Goal: Information Seeking & Learning: Learn about a topic

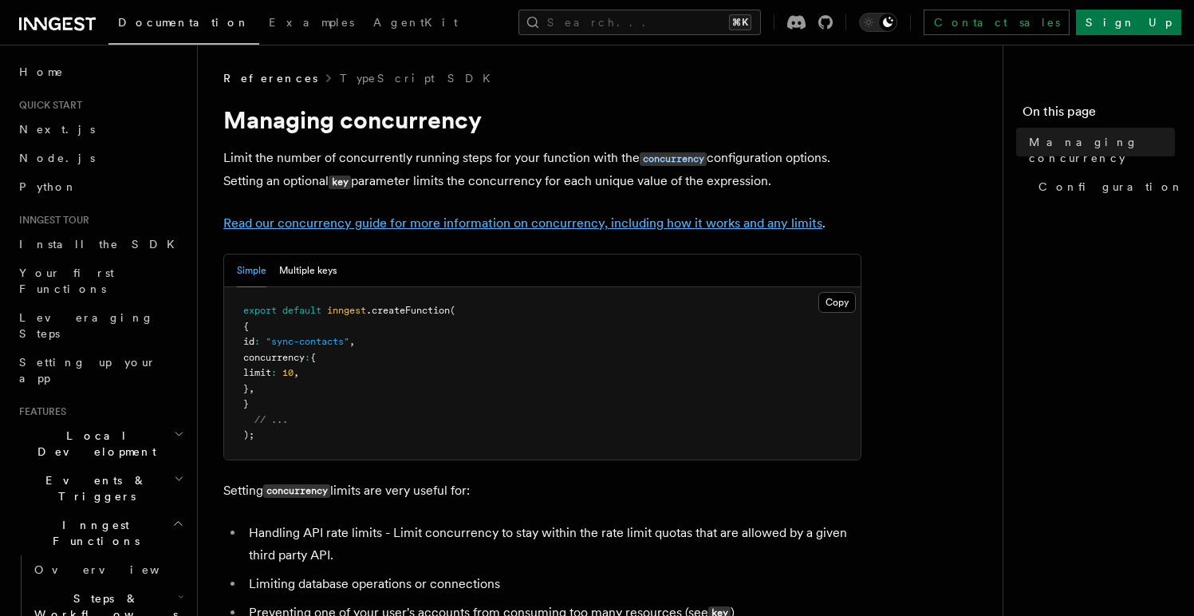
click at [478, 230] on link "Read our concurrency guide for more information on concurrency, including how i…" at bounding box center [522, 222] width 599 height 15
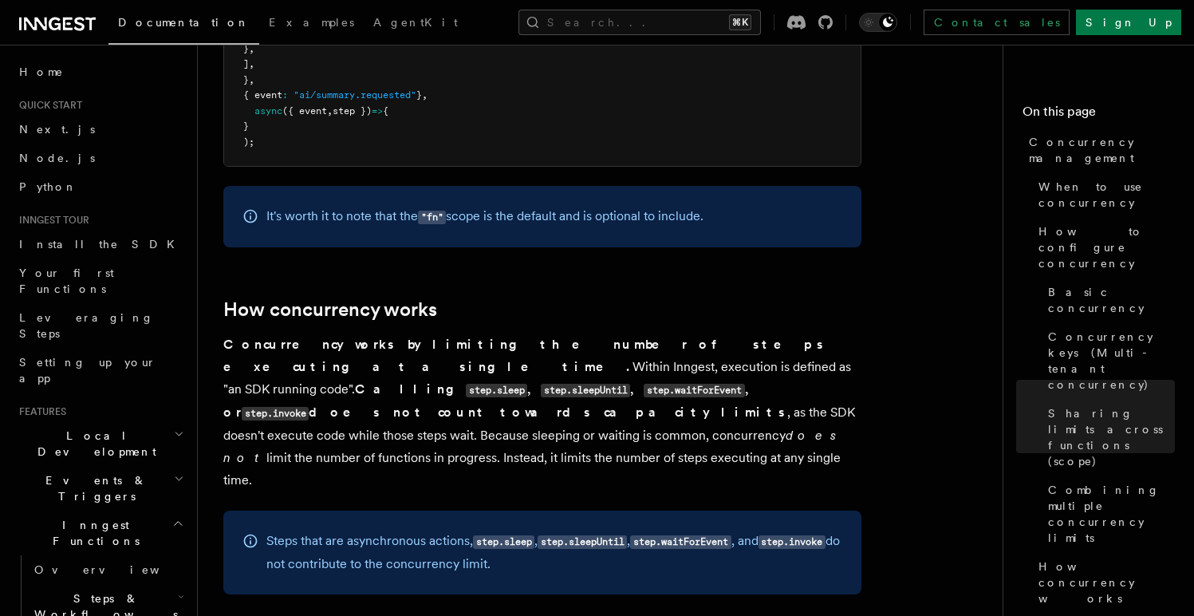
scroll to position [3110, 0]
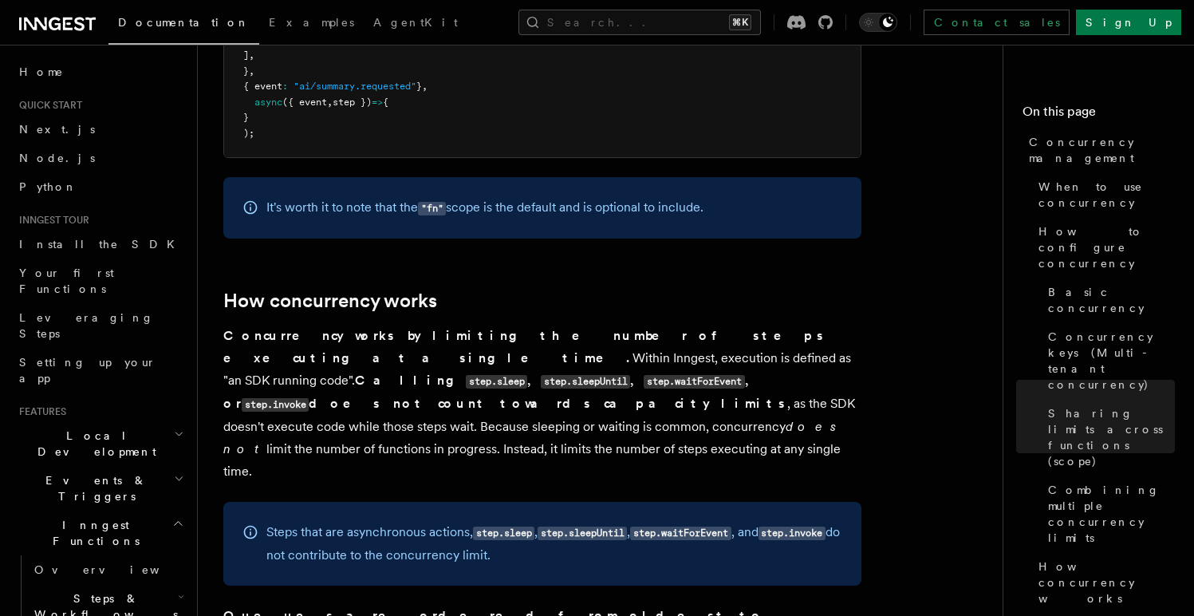
click at [491, 375] on code "step.sleep" at bounding box center [496, 382] width 61 height 14
click at [582, 375] on code "step.sleepUntil" at bounding box center [585, 382] width 89 height 14
click at [584, 335] on p "Concurrency works by limiting the number of steps executing at a single time. W…" at bounding box center [542, 404] width 638 height 158
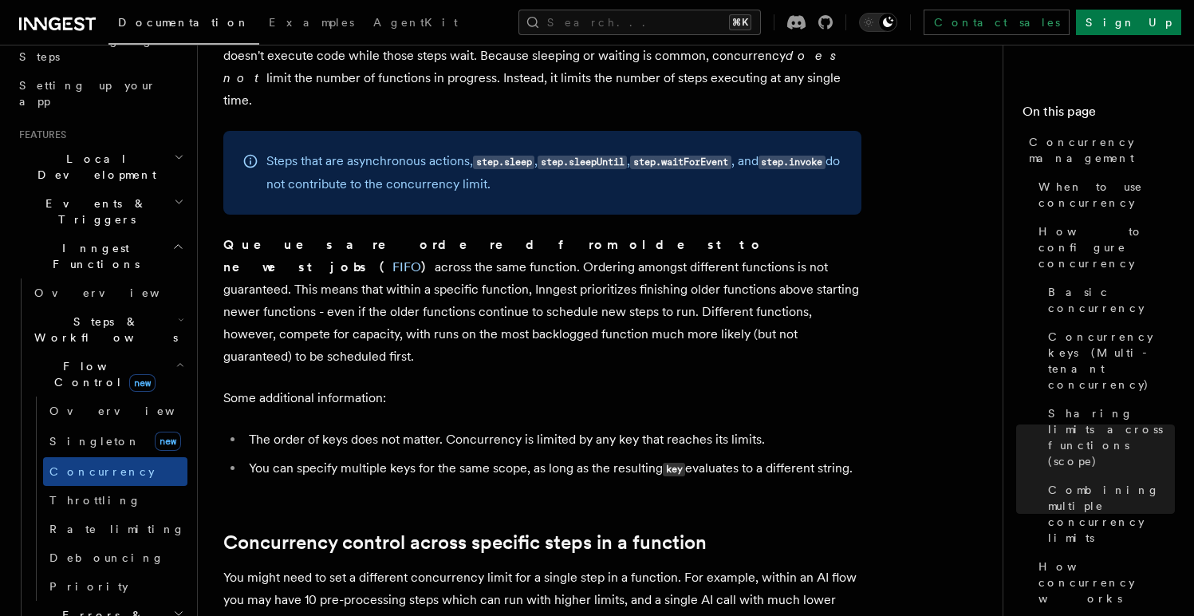
scroll to position [274, 0]
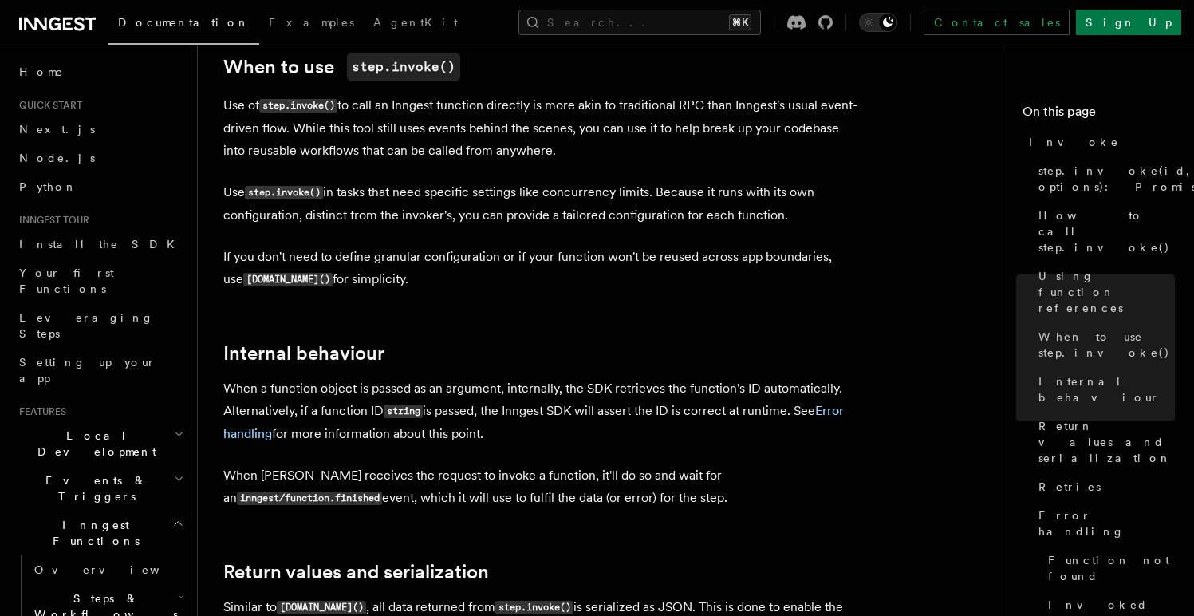
scroll to position [2643, 0]
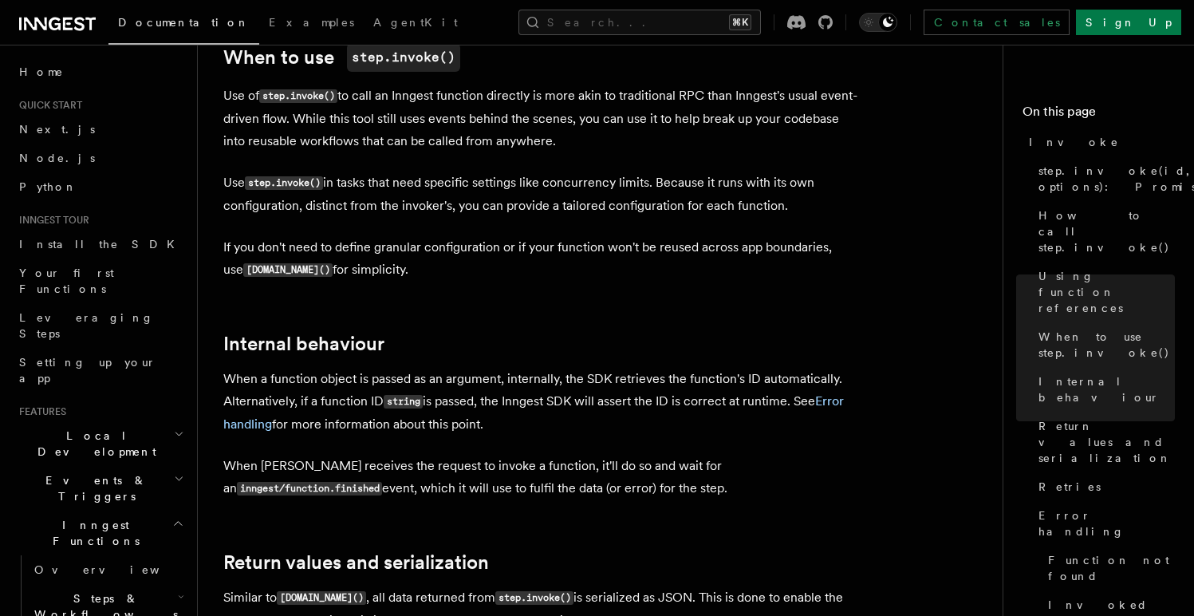
click at [414, 455] on p "When Inngest receives the request to invoke a function, it'll do so and wait fo…" at bounding box center [542, 477] width 638 height 45
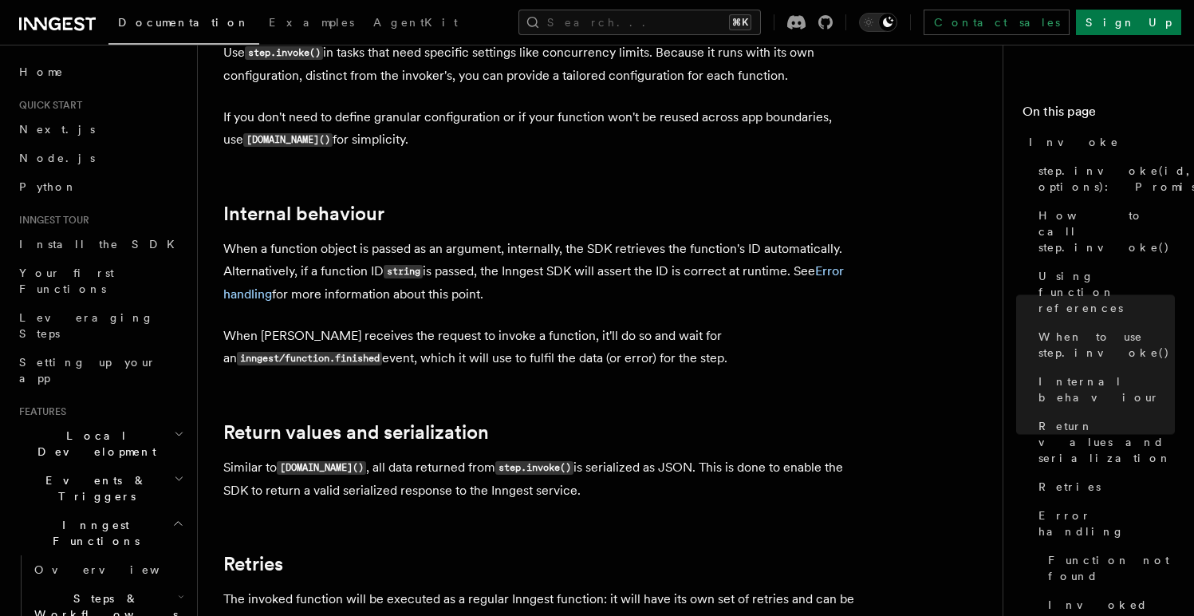
scroll to position [2778, 0]
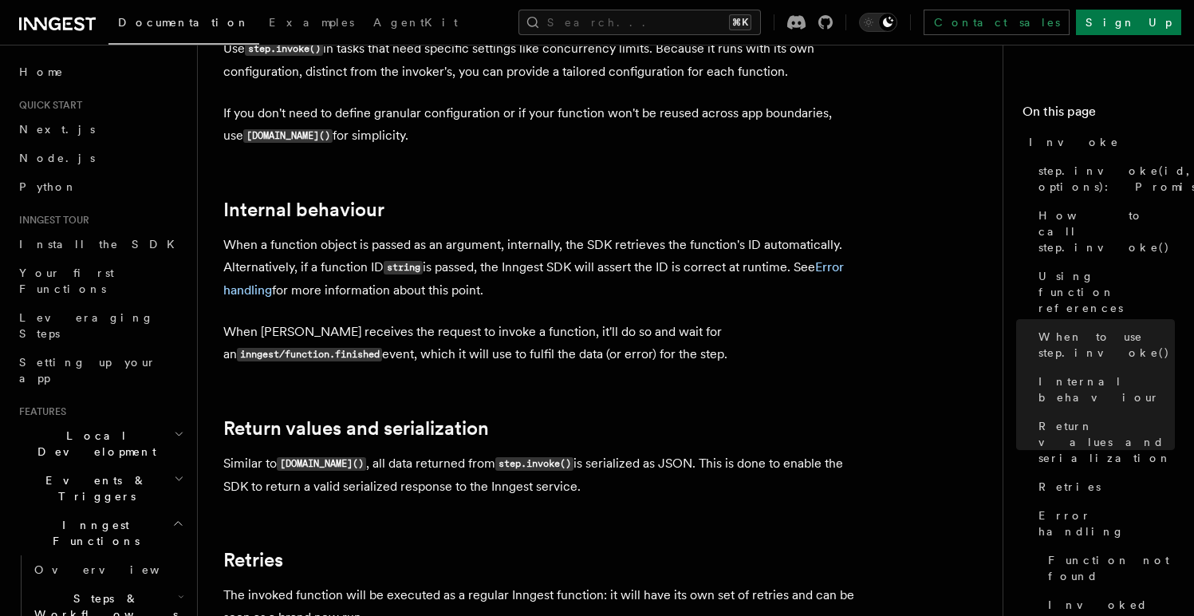
click at [374, 452] on p "Similar to step.run() , all data returned from step.invoke() is serialized as J…" at bounding box center [542, 474] width 638 height 45
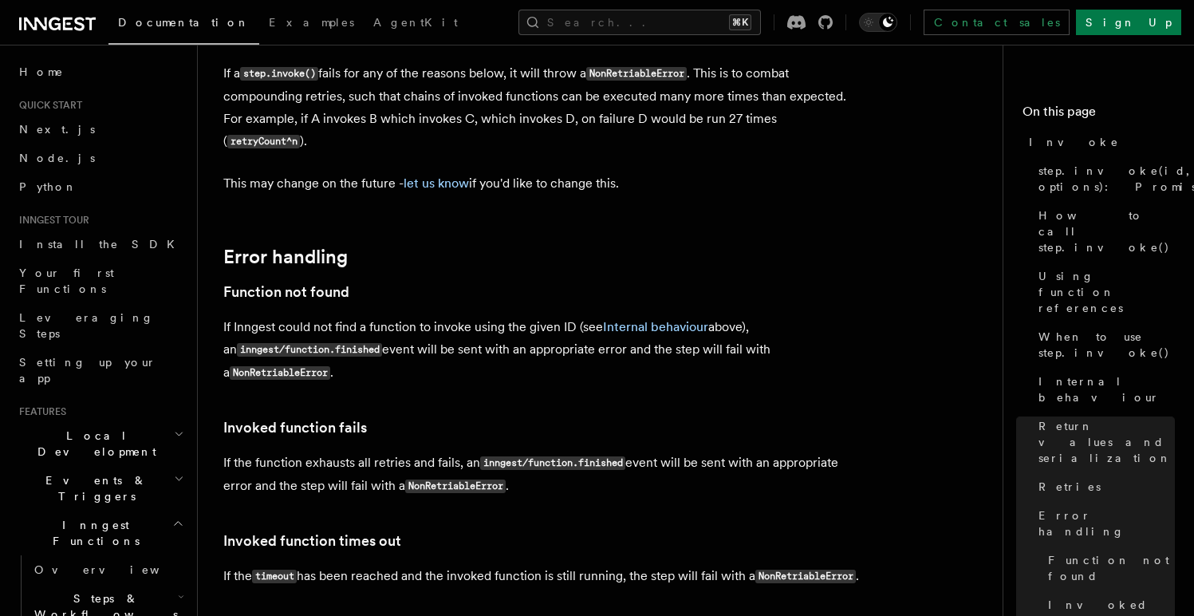
scroll to position [3366, 0]
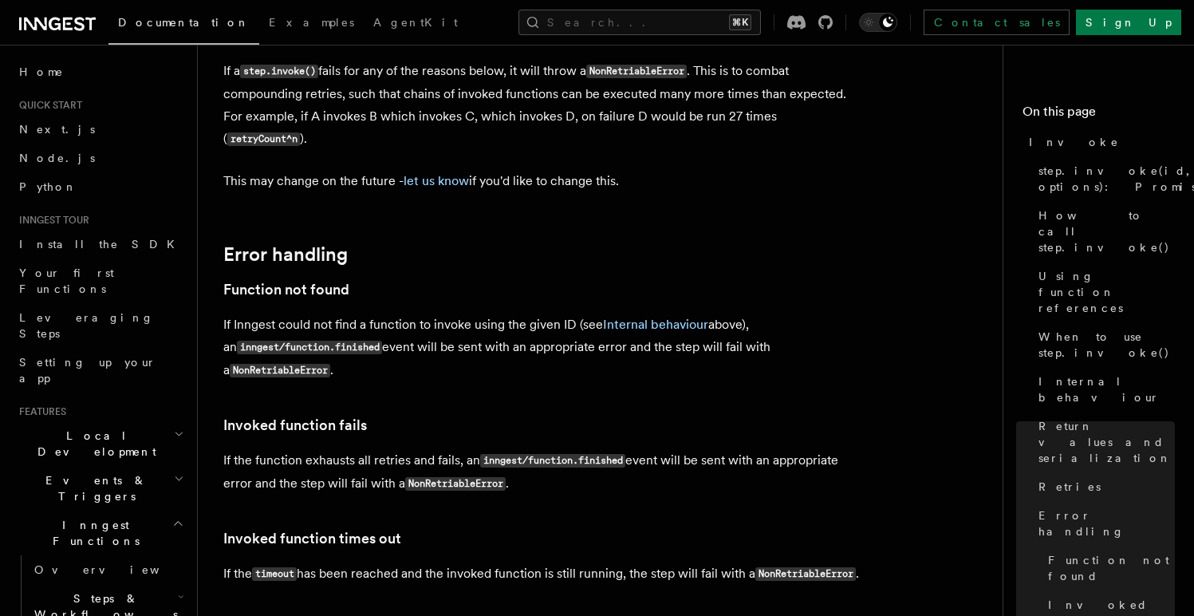
click at [357, 563] on p "If the timeout has been reached and the invoked function is still running, the …" at bounding box center [542, 574] width 638 height 23
click at [277, 567] on code "timeout" at bounding box center [274, 574] width 45 height 14
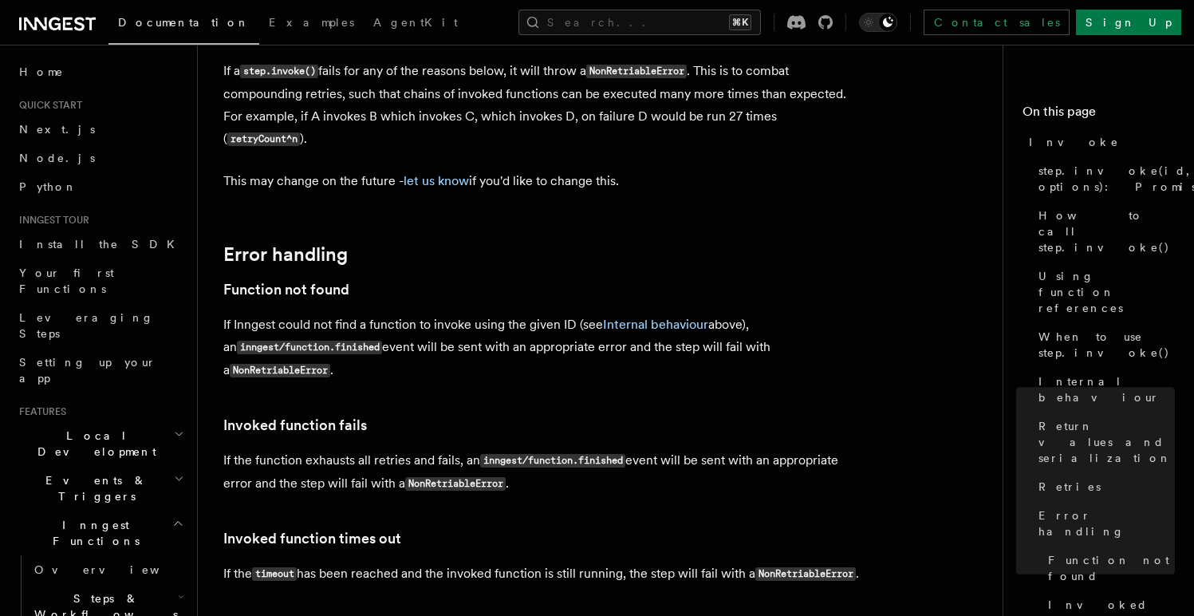
scroll to position [823, 0]
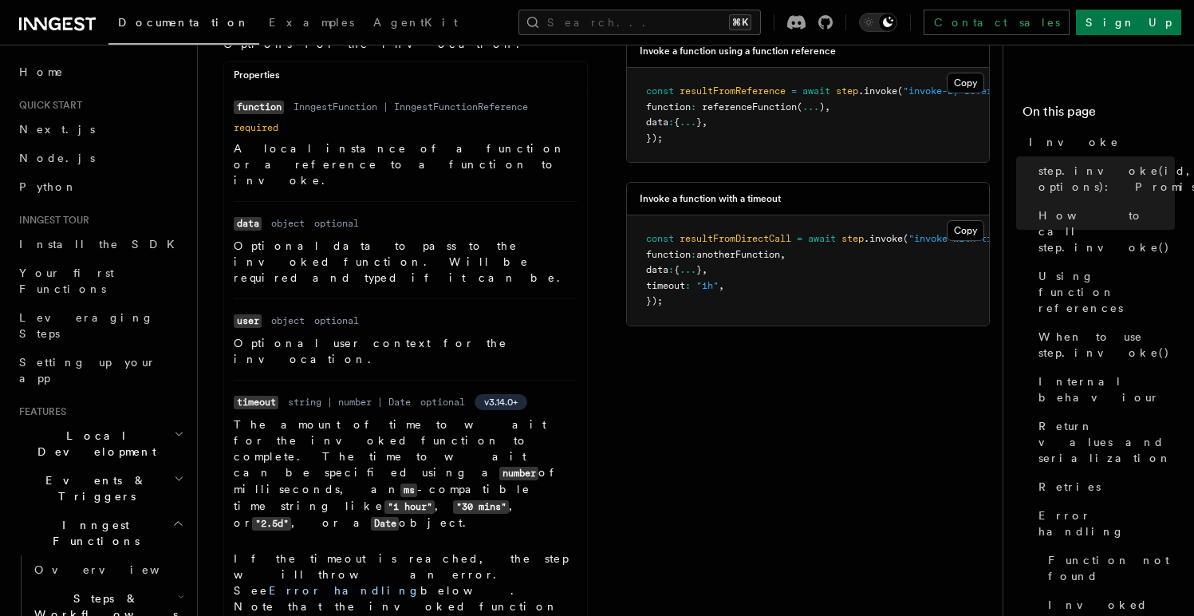
click at [435, 417] on dd "The amount of time to wait for the invoked function to complete. The time to wa…" at bounding box center [406, 532] width 344 height 230
click at [337, 417] on p "The amount of time to wait for the invoked function to complete. The time to wa…" at bounding box center [406, 474] width 344 height 115
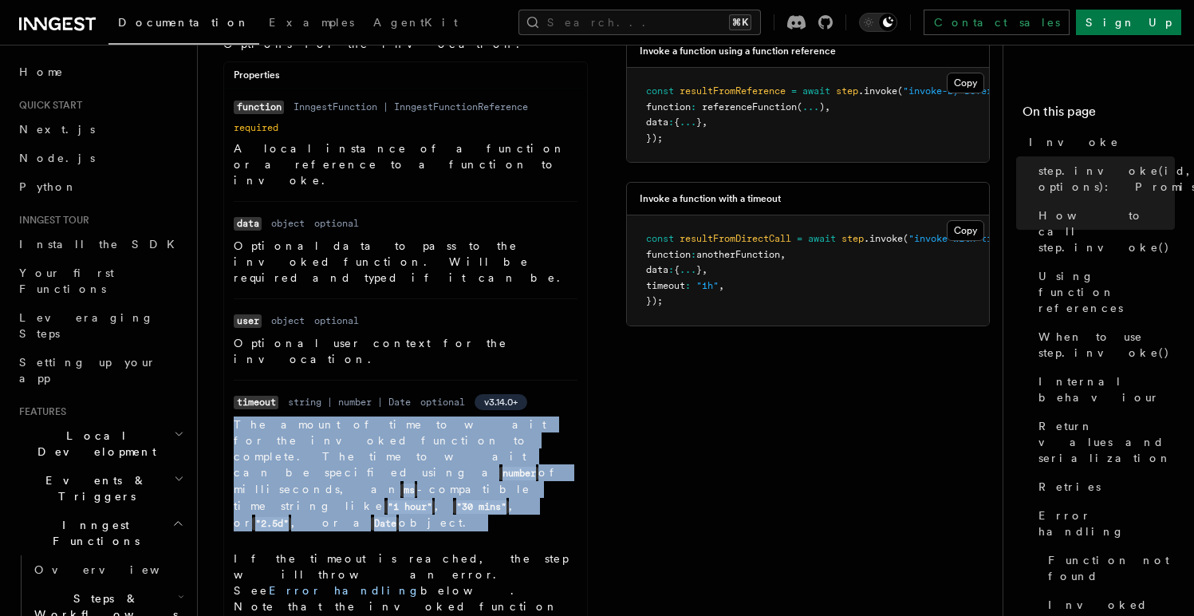
click at [337, 417] on p "The amount of time to wait for the invoked function to complete. The time to wa…" at bounding box center [406, 474] width 344 height 115
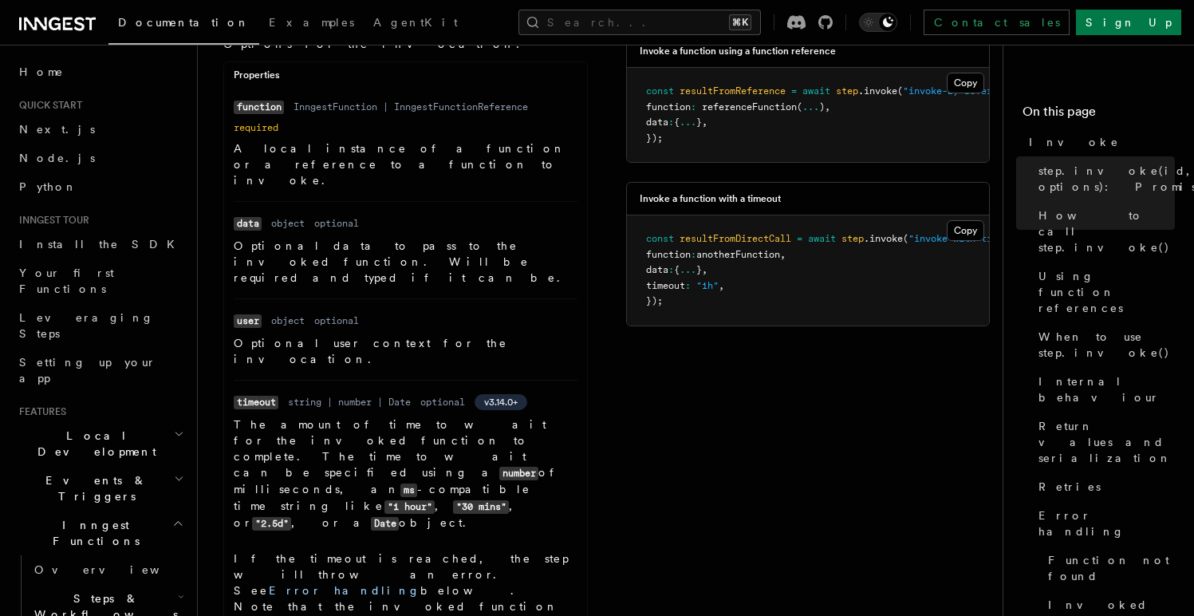
click at [345, 417] on p "The amount of time to wait for the invoked function to complete. The time to wa…" at bounding box center [406, 474] width 344 height 115
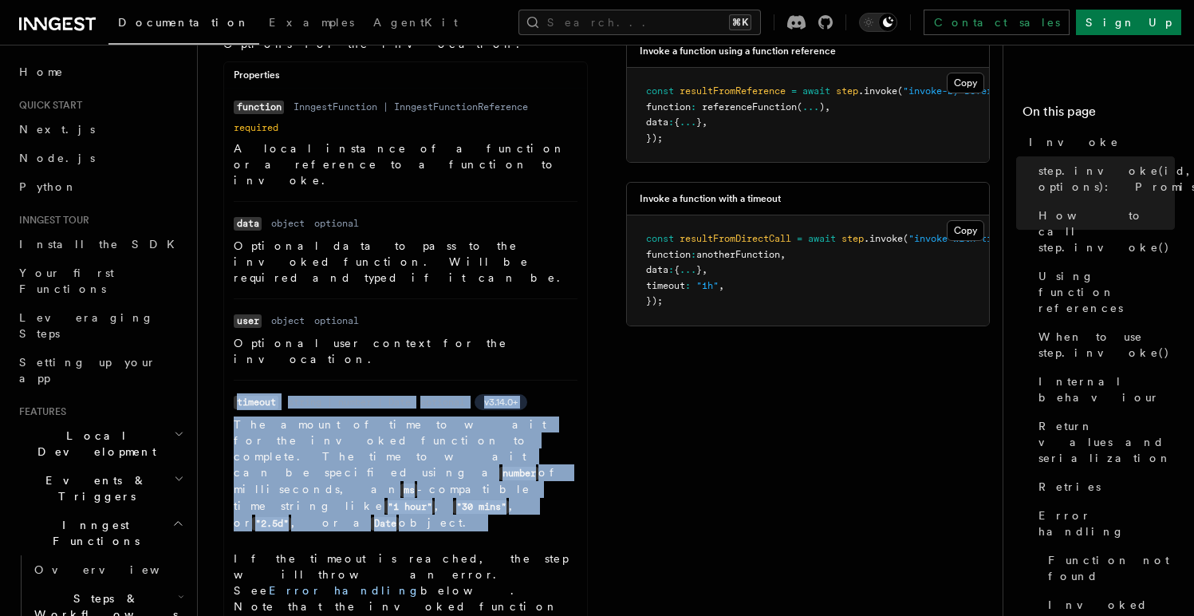
drag, startPoint x: 347, startPoint y: 389, endPoint x: 232, endPoint y: 309, distance: 139.9
click at [232, 309] on ul "Name function Type InngestFunction | InngestFunctionReference Required required…" at bounding box center [405, 372] width 363 height 548
click at [328, 417] on p "The amount of time to wait for the invoked function to complete. The time to wa…" at bounding box center [406, 474] width 344 height 115
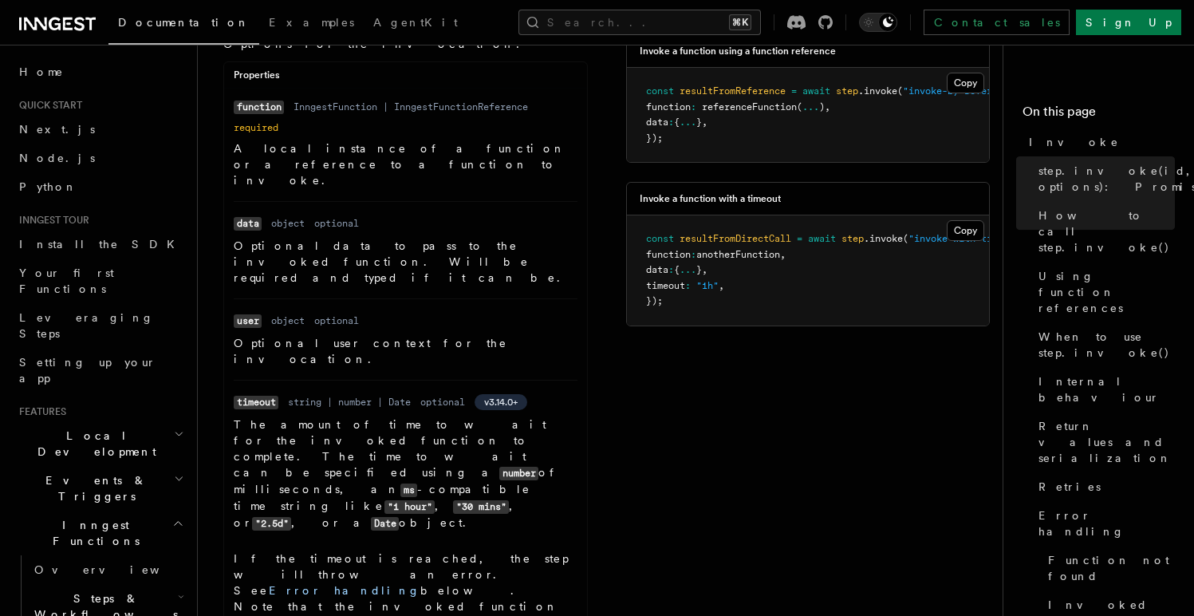
click at [290, 551] on p "If the timeout is reached, the step will throw an error. See Error handling bel…" at bounding box center [406, 599] width 344 height 96
click at [375, 551] on p "If the timeout is reached, the step will throw an error. See Error handling bel…" at bounding box center [406, 599] width 344 height 96
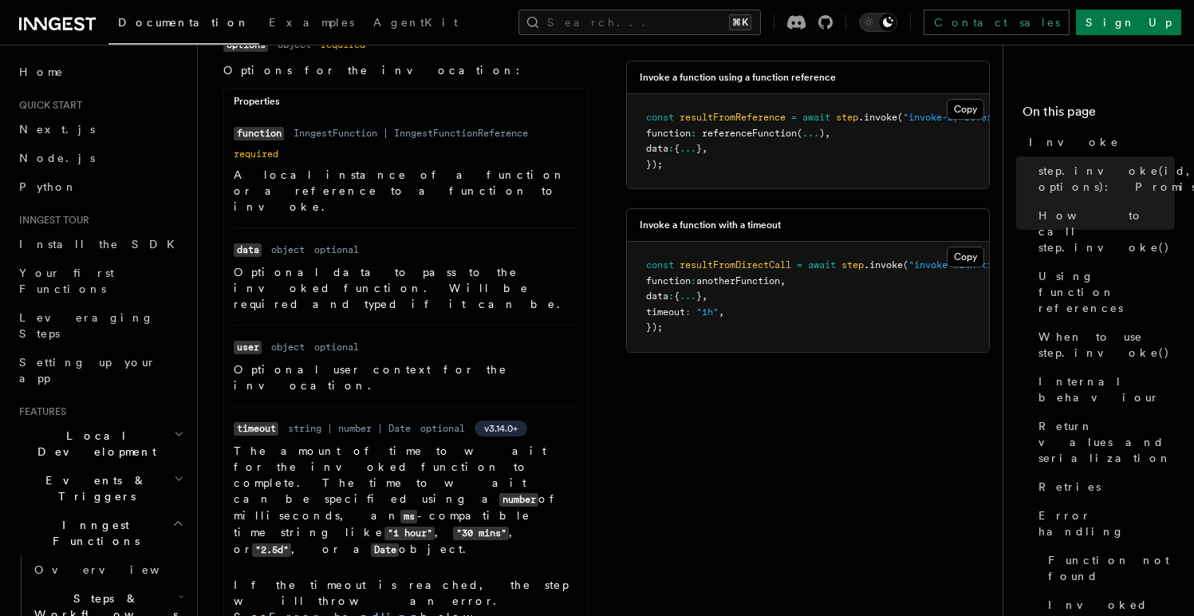
click at [257, 422] on code "timeout" at bounding box center [256, 429] width 45 height 14
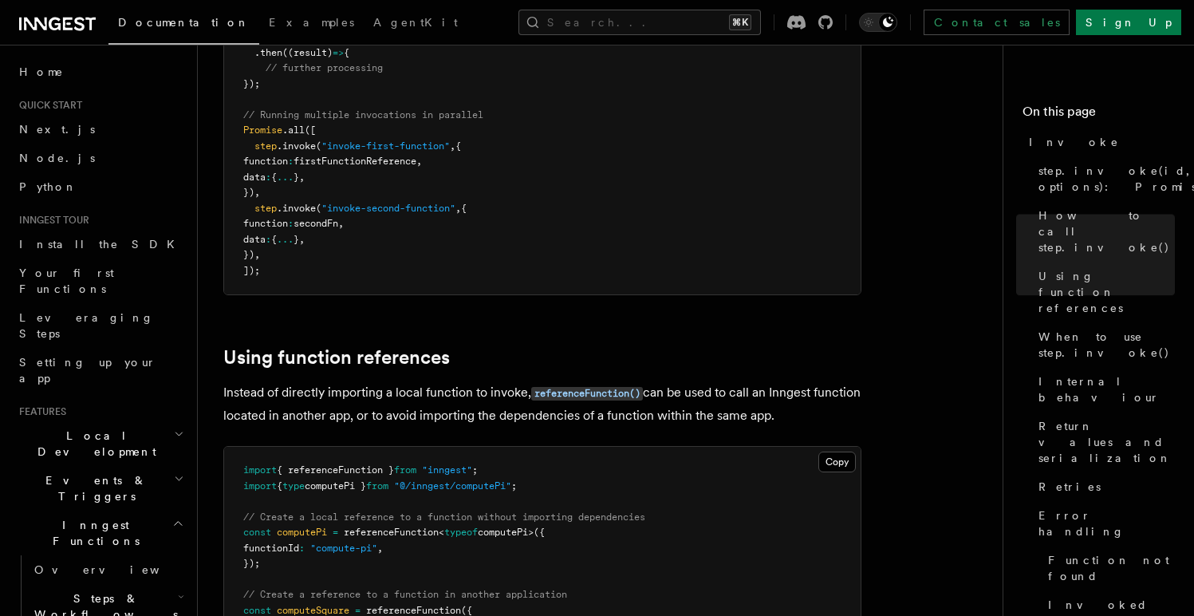
scroll to position [1889, 0]
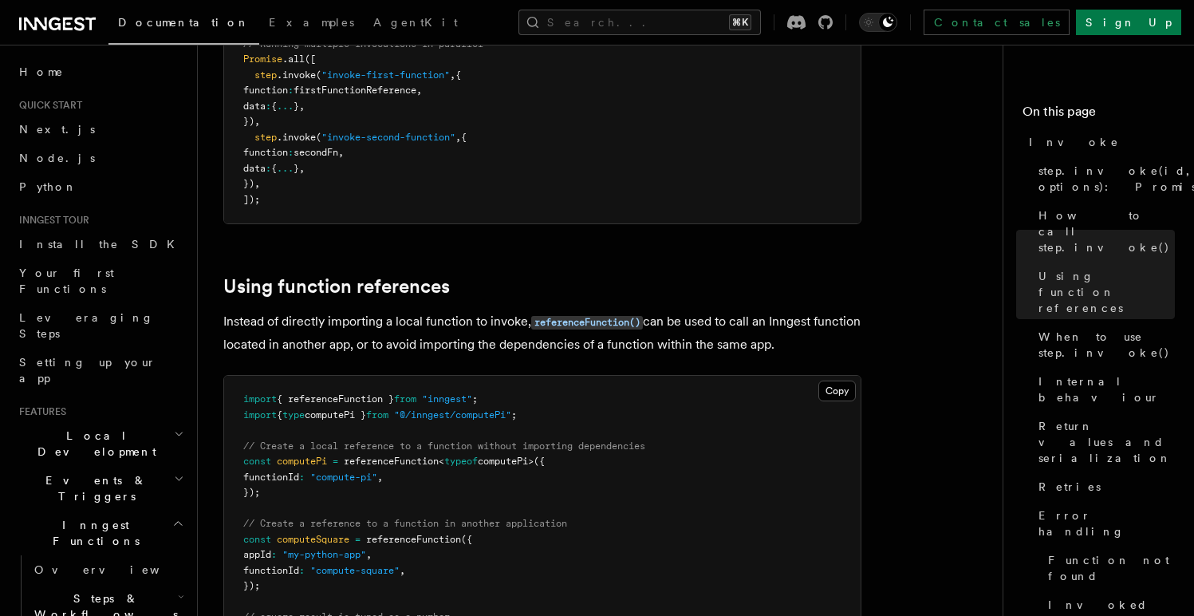
click at [108, 466] on h2 "Events & Triggers" at bounding box center [100, 488] width 175 height 45
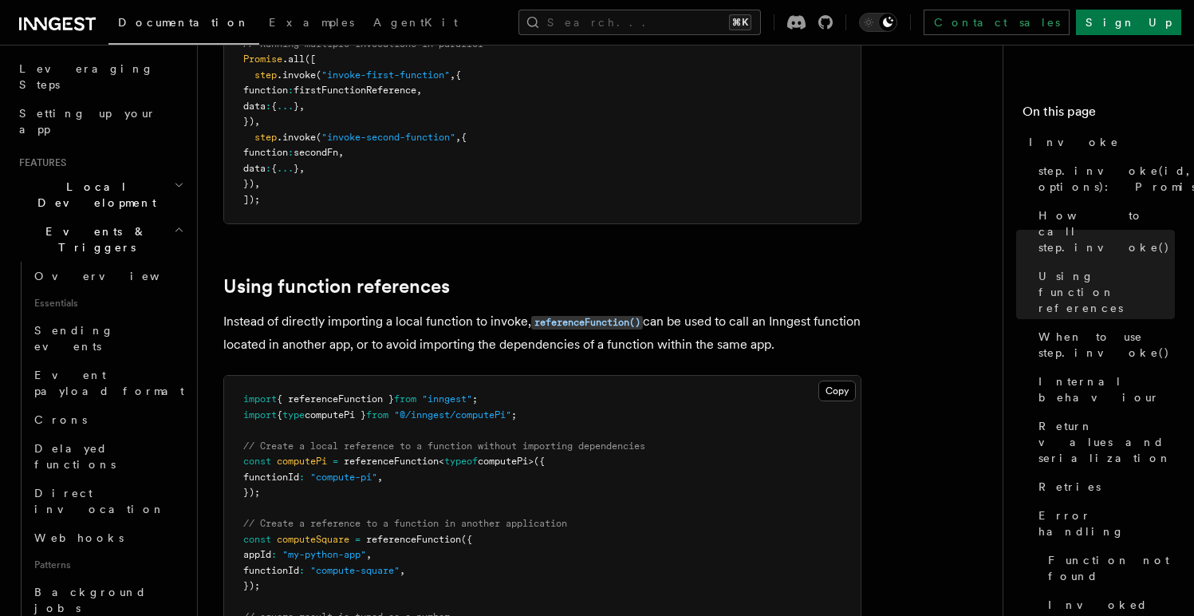
scroll to position [227, 0]
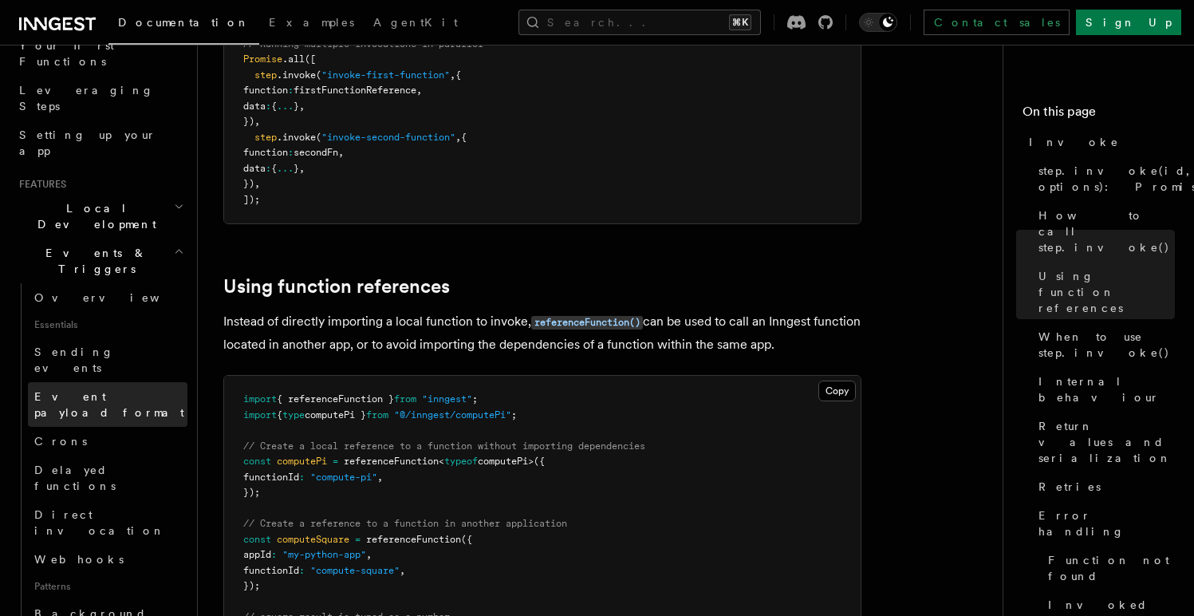
click at [81, 390] on span "Event payload format" at bounding box center [109, 404] width 150 height 29
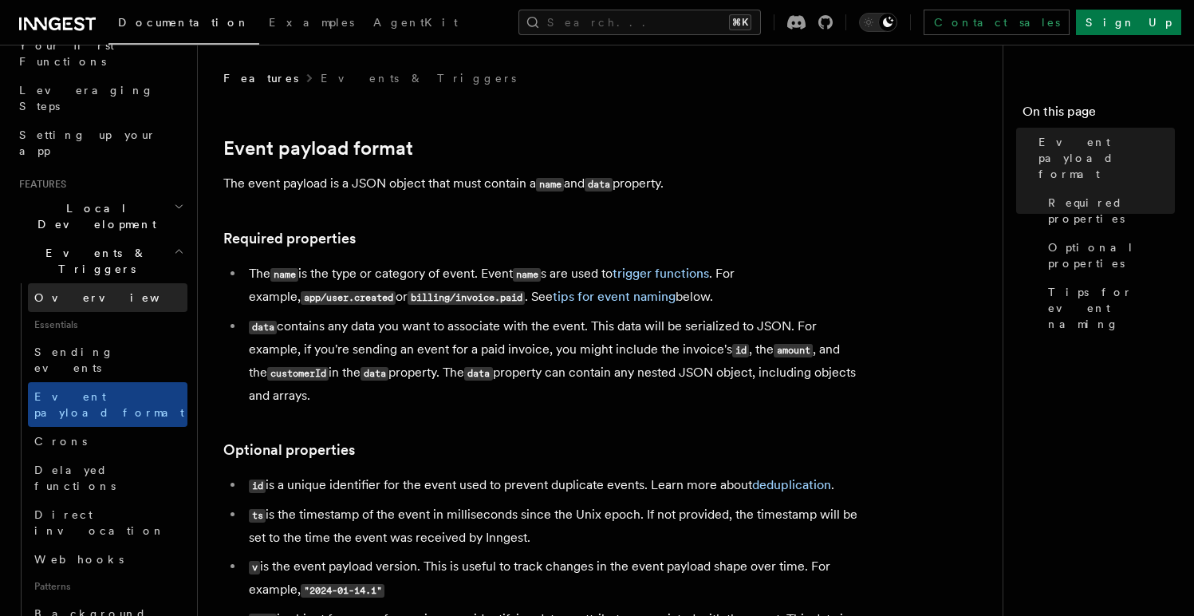
click at [60, 291] on span "Overview" at bounding box center [116, 297] width 164 height 13
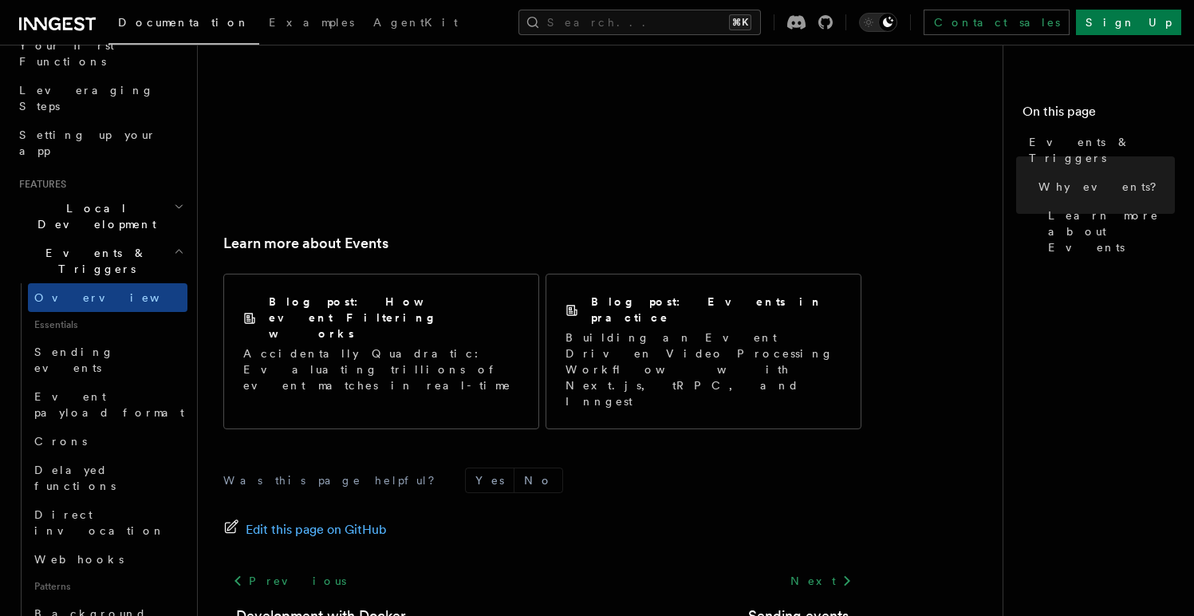
scroll to position [1119, 0]
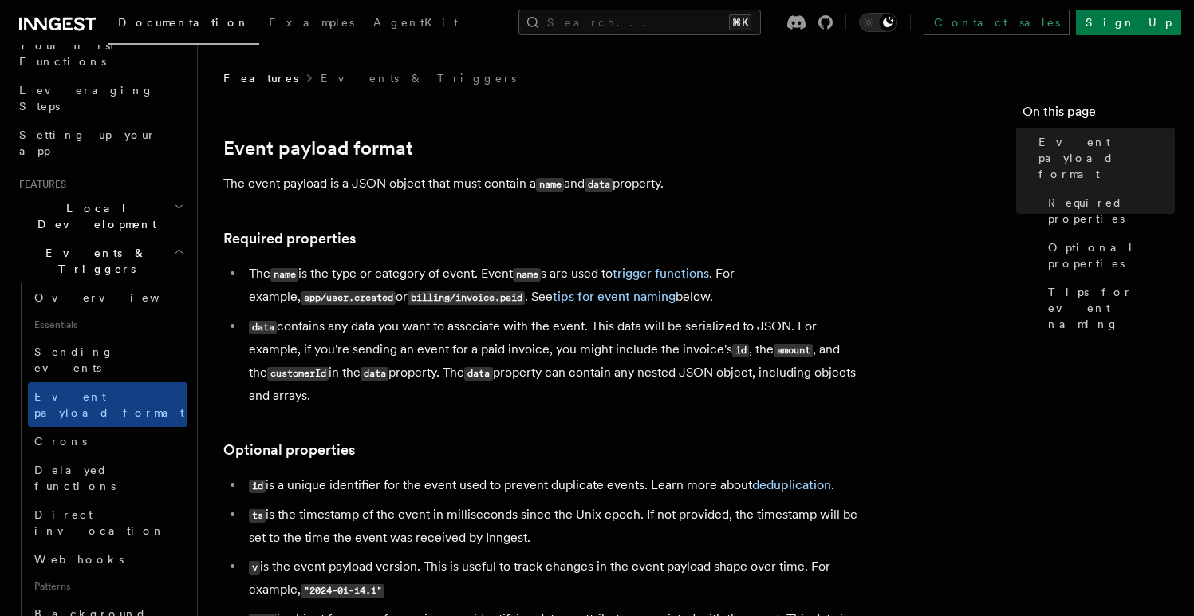
click at [495, 365] on li "data contains any data you want to associate with the event. This data will be …" at bounding box center [553, 361] width 618 height 92
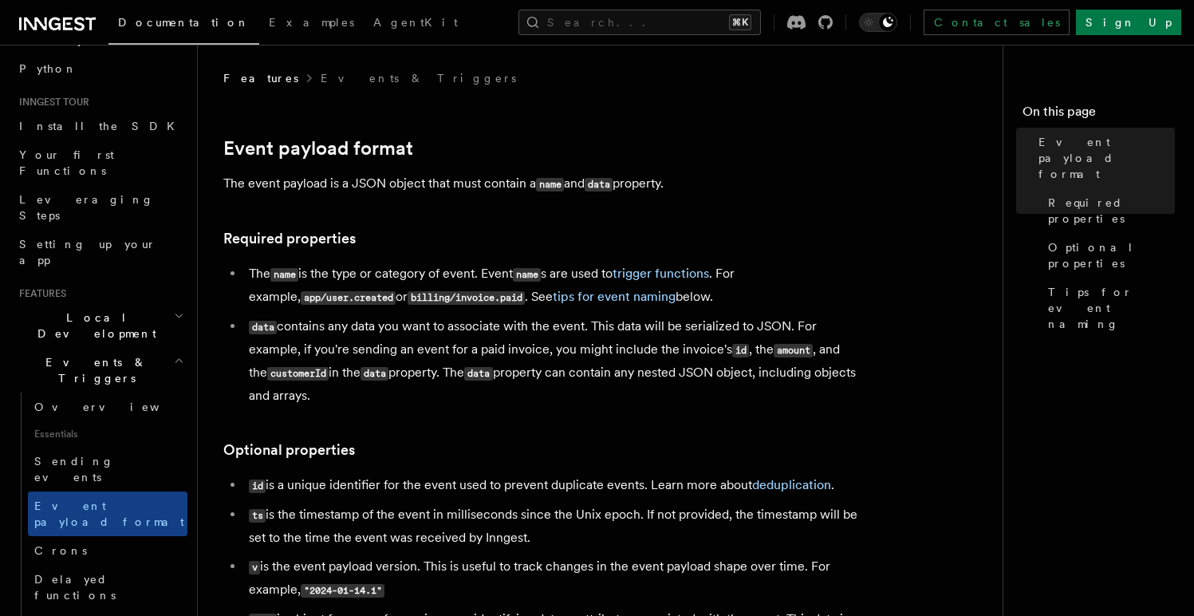
scroll to position [95, 0]
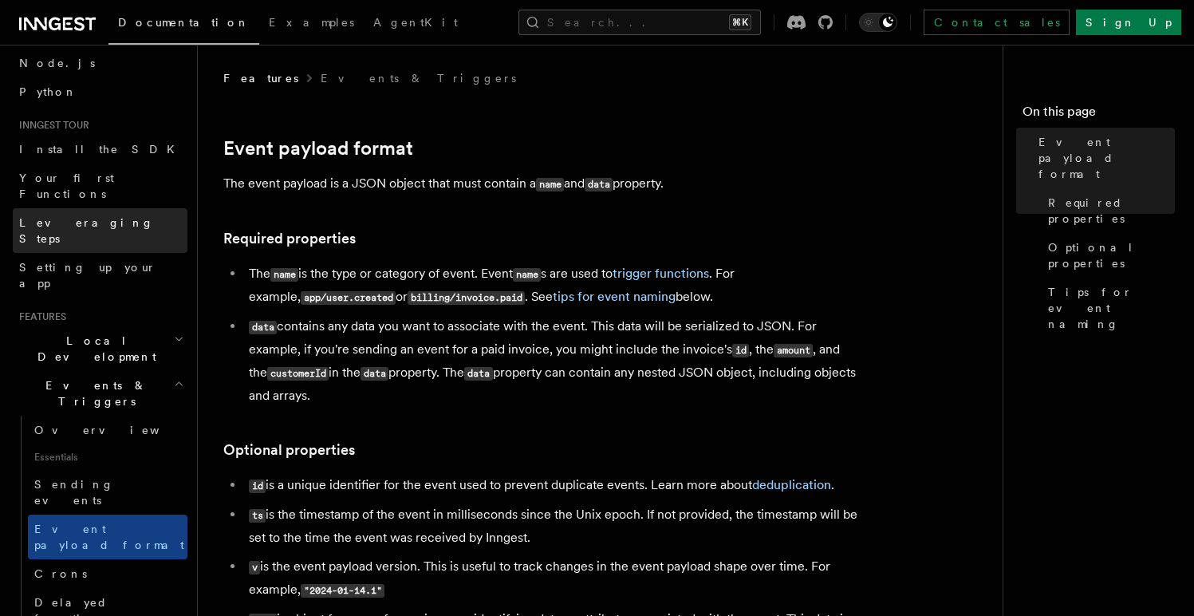
click at [105, 215] on link "Leveraging Steps" at bounding box center [100, 230] width 175 height 45
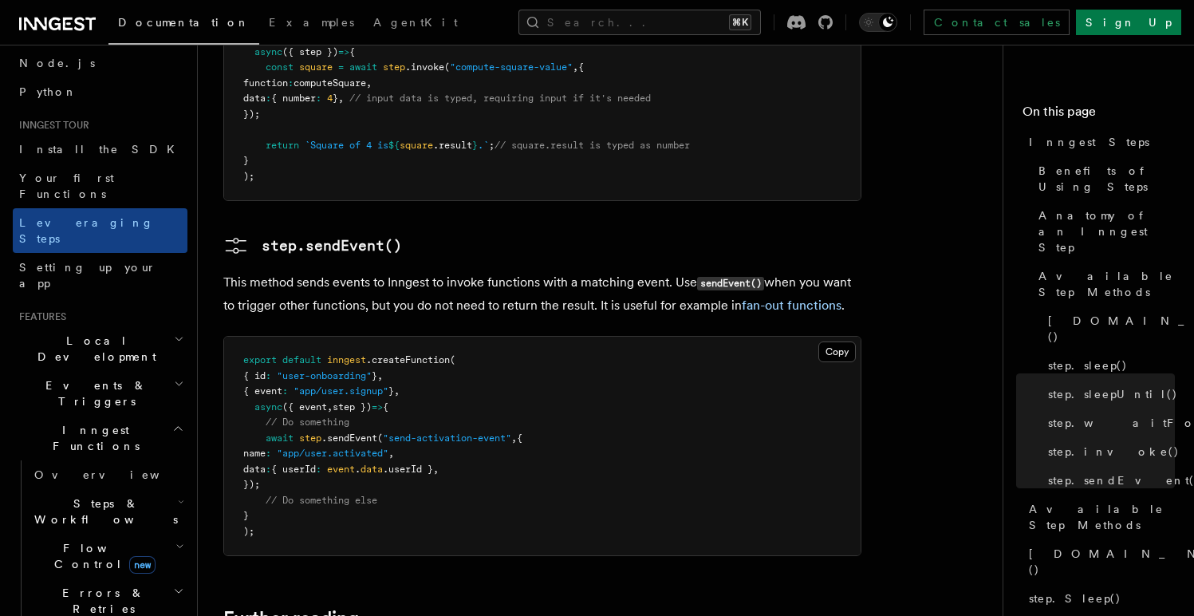
scroll to position [3273, 0]
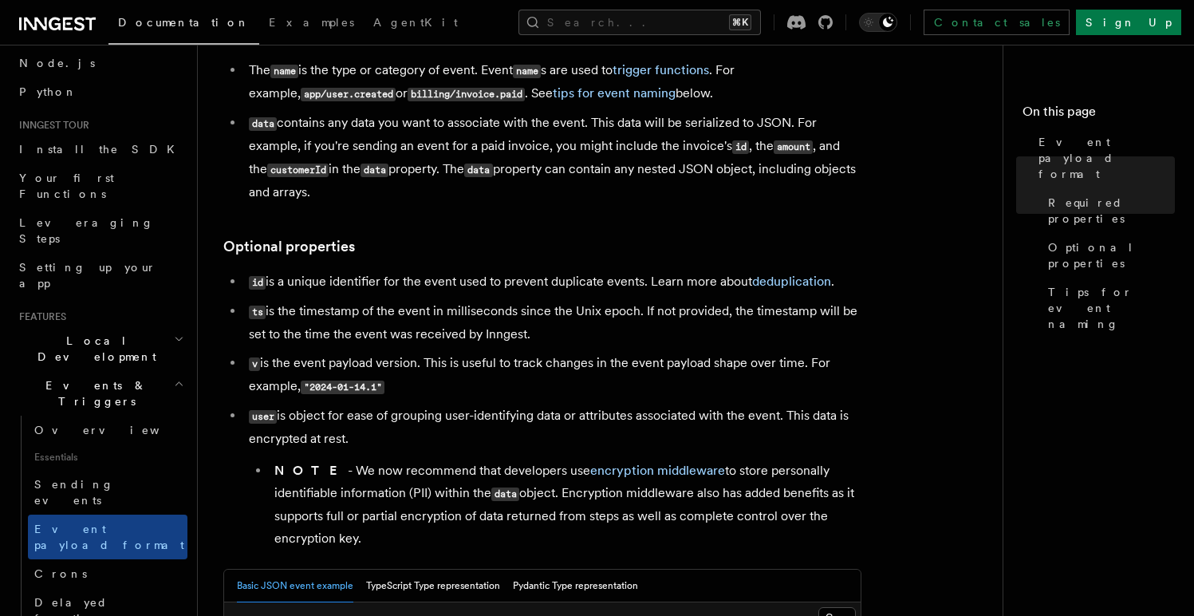
scroll to position [210, 0]
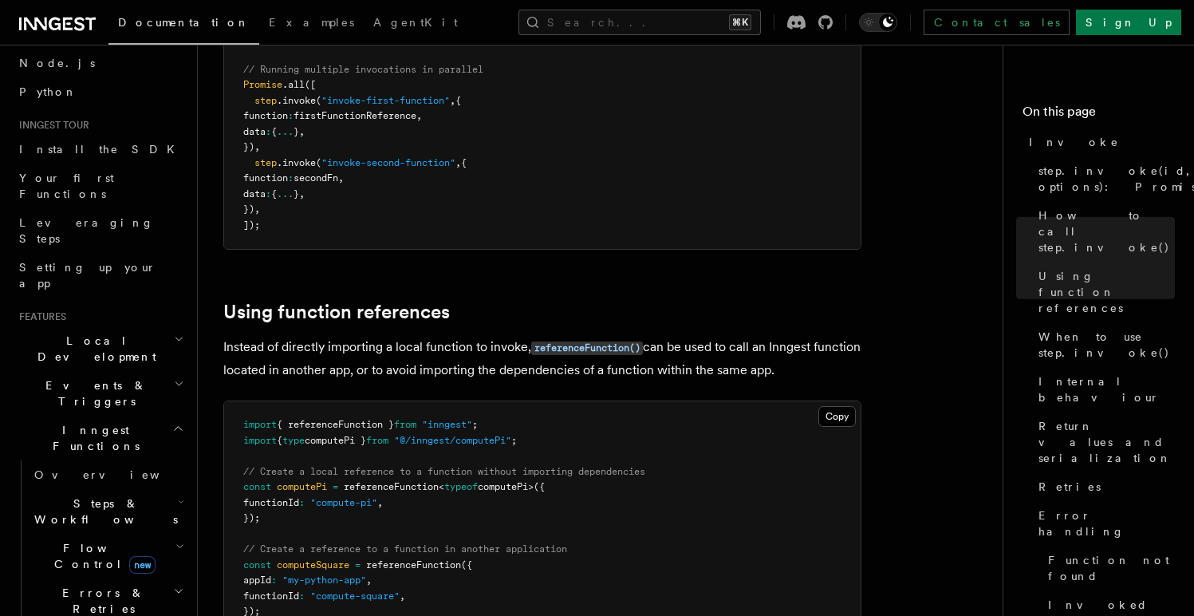
scroll to position [1826, 0]
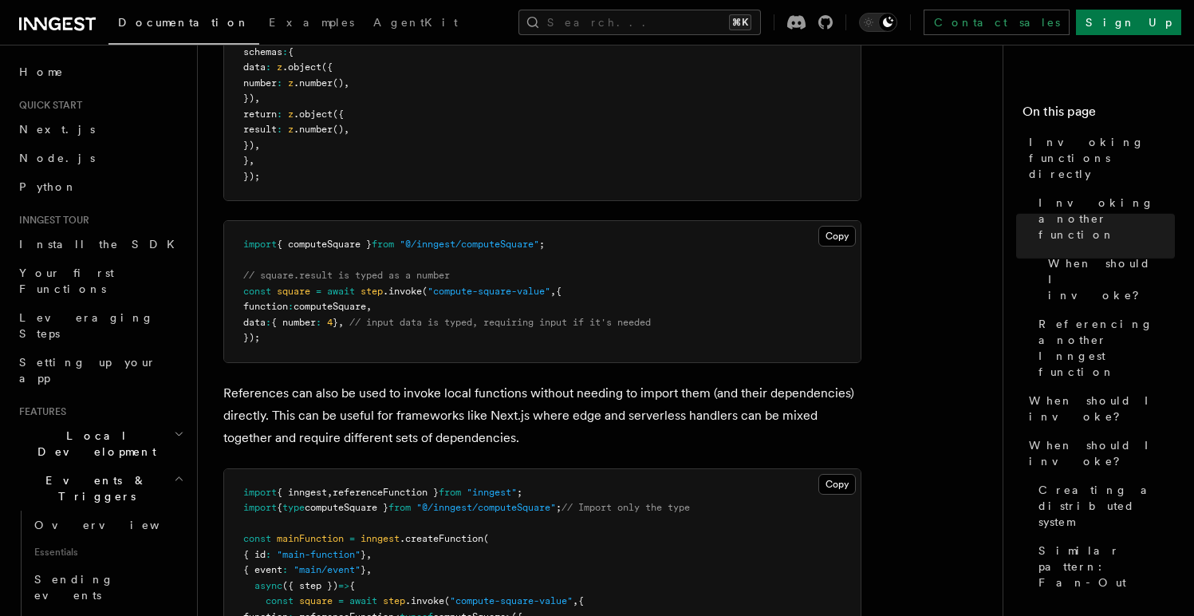
scroll to position [1402, 0]
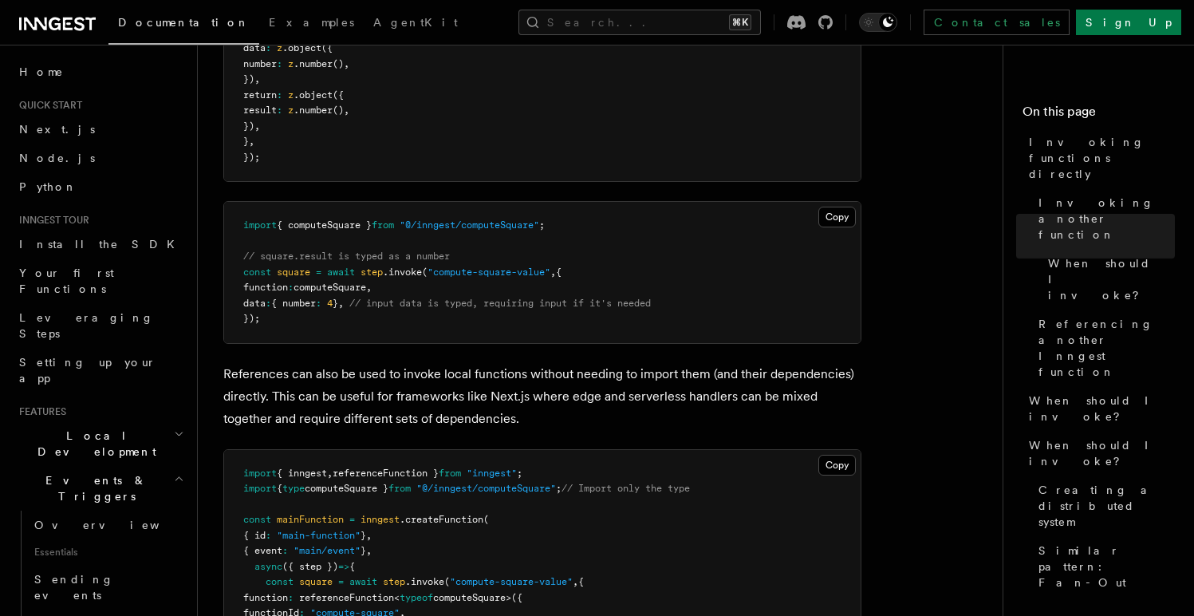
click at [434, 378] on p "References can also be used to invoke local functions without needing to import…" at bounding box center [542, 396] width 638 height 67
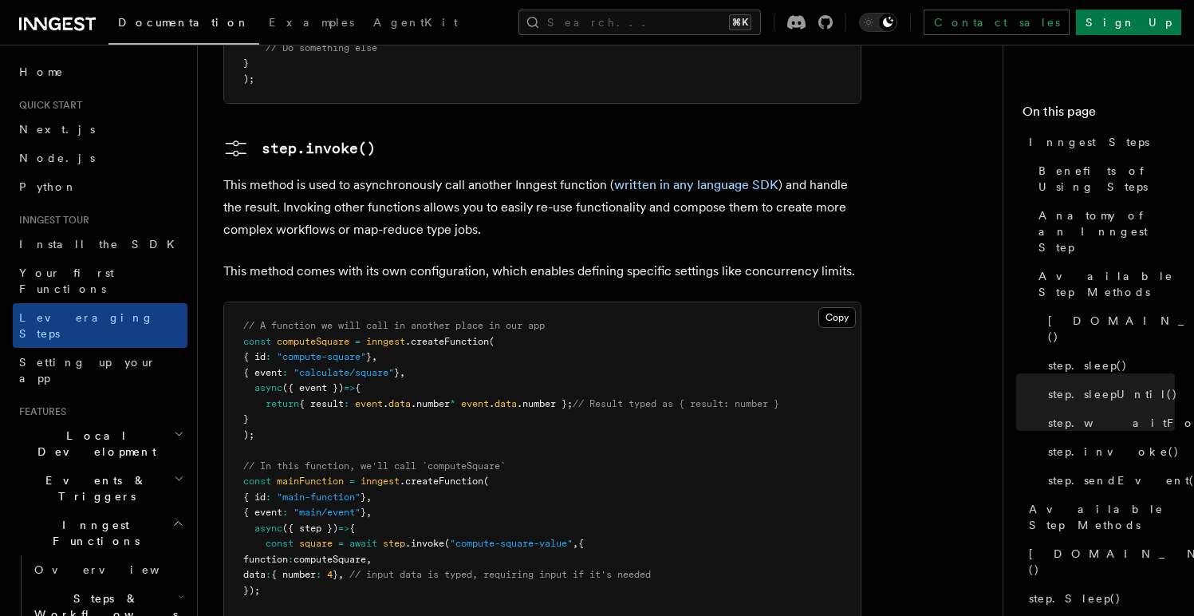
scroll to position [101, 0]
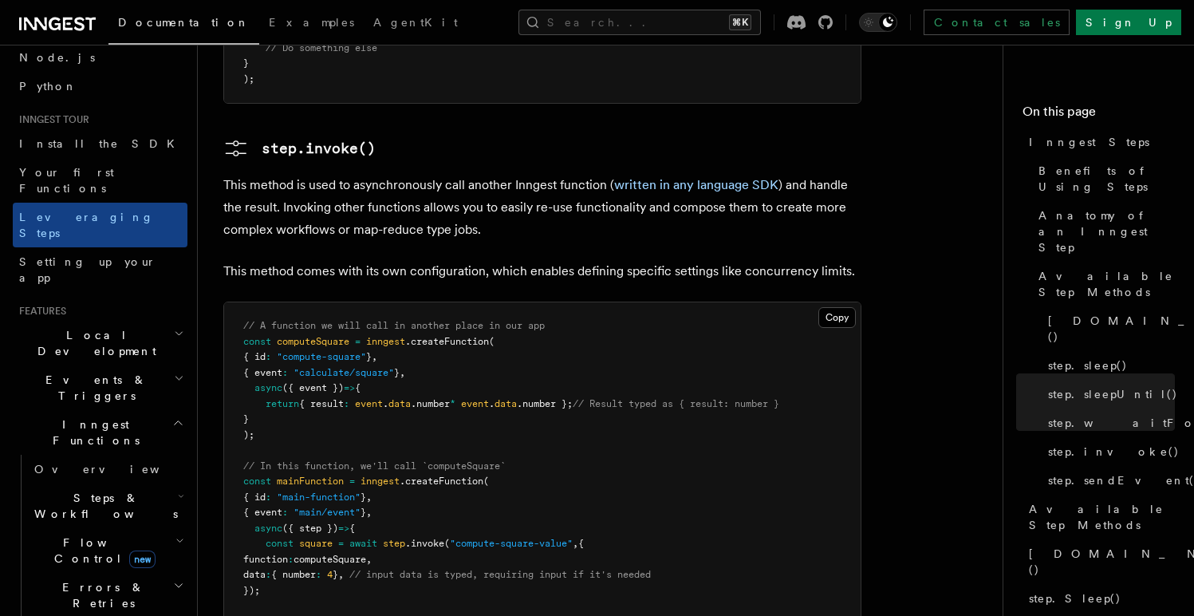
click at [105, 484] on h2 "Steps & Workflows" at bounding box center [108, 506] width 160 height 45
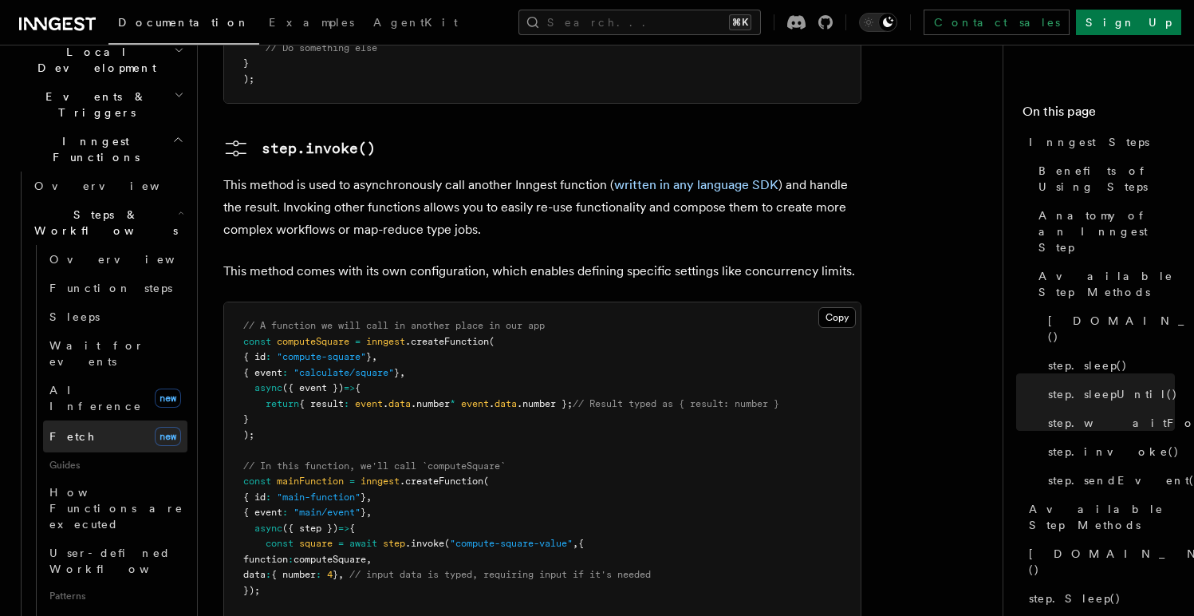
scroll to position [388, 0]
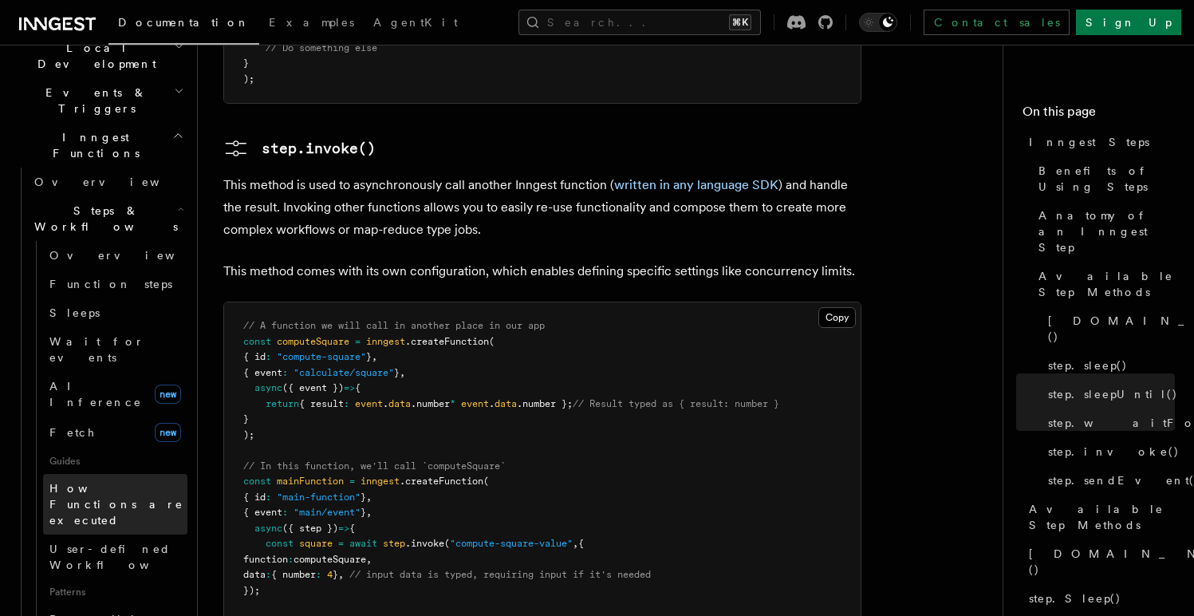
click at [105, 480] on span "How Functions are executed" at bounding box center [118, 504] width 138 height 48
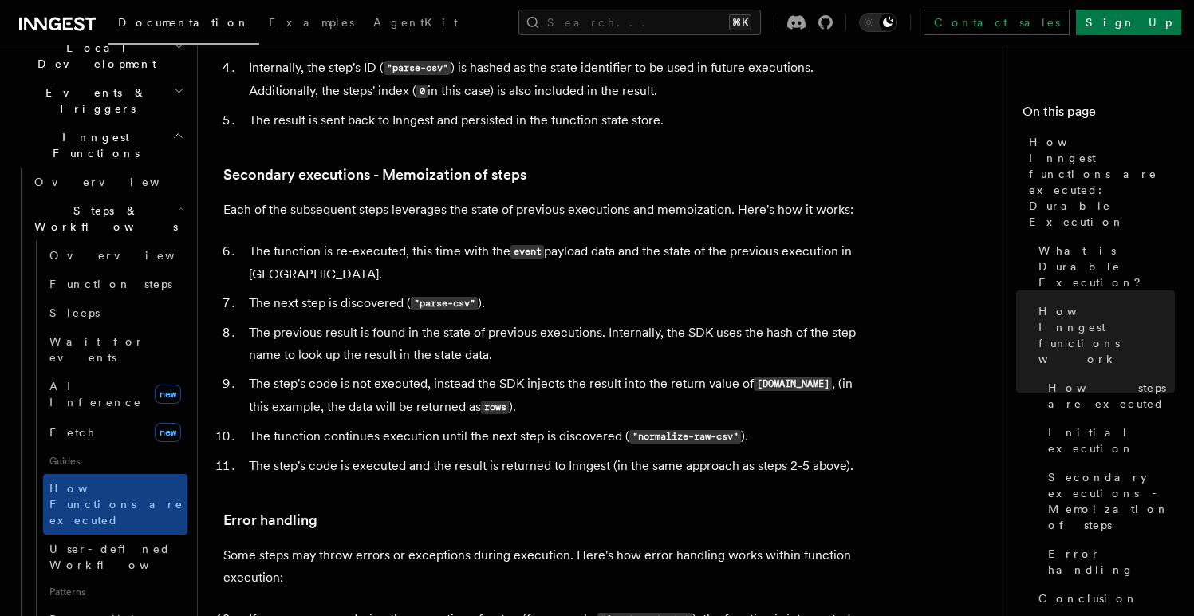
scroll to position [2195, 0]
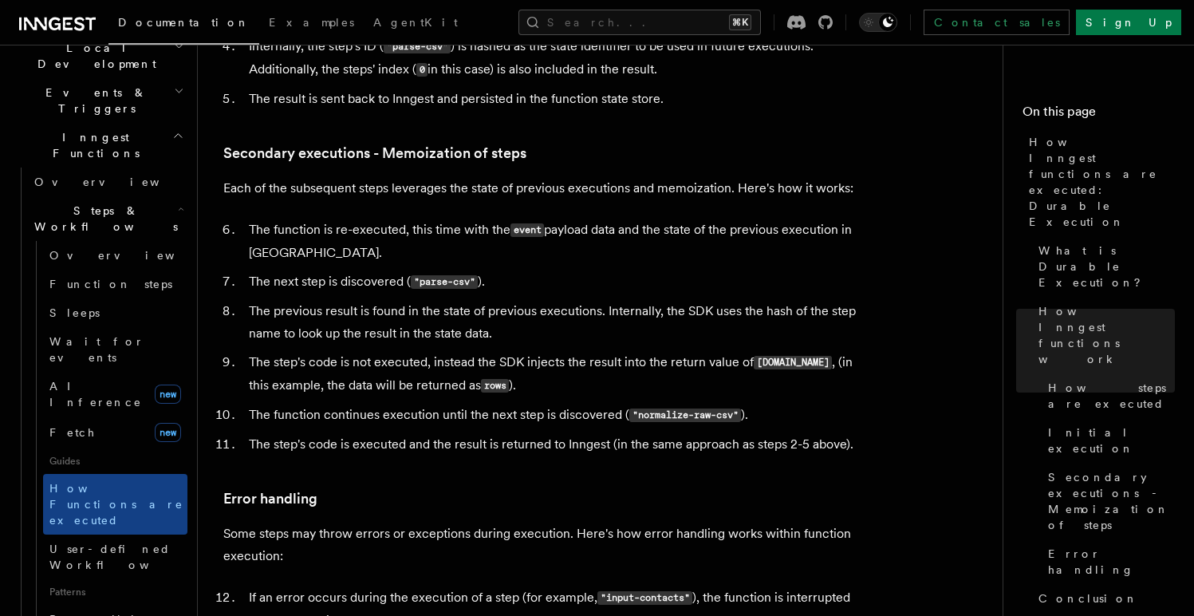
click at [444, 433] on li "The step's code is executed and the result is returned to Inngest (in the same …" at bounding box center [553, 444] width 618 height 22
click at [124, 543] on span "User-defined Workflows" at bounding box center [121, 557] width 144 height 29
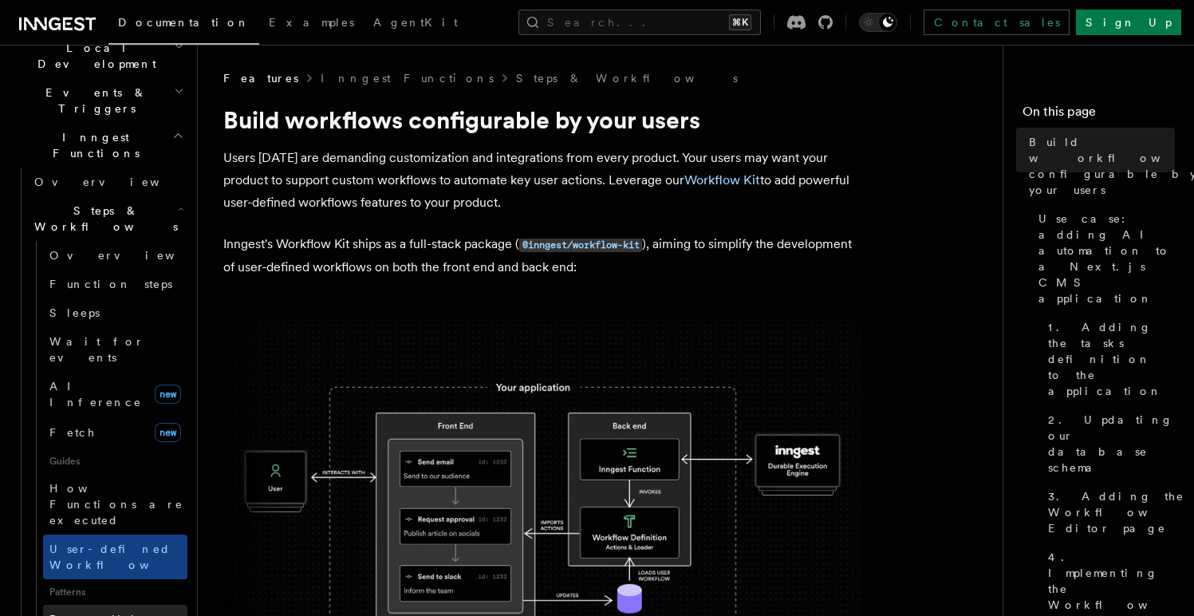
click at [111, 605] on link "Parallel steps" at bounding box center [115, 619] width 144 height 29
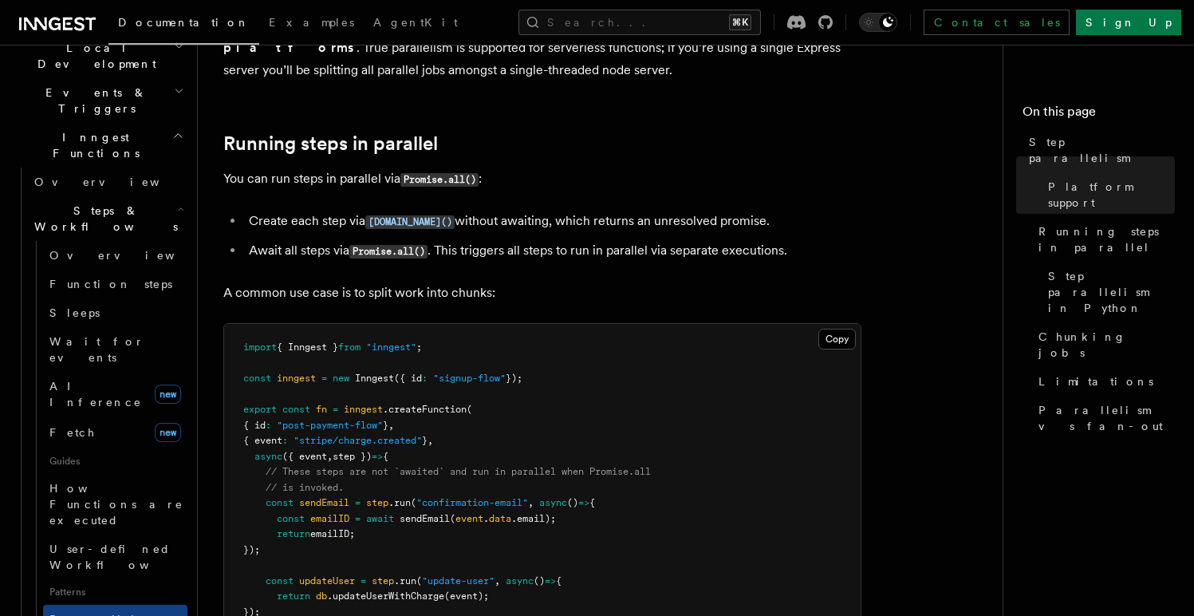
scroll to position [807, 0]
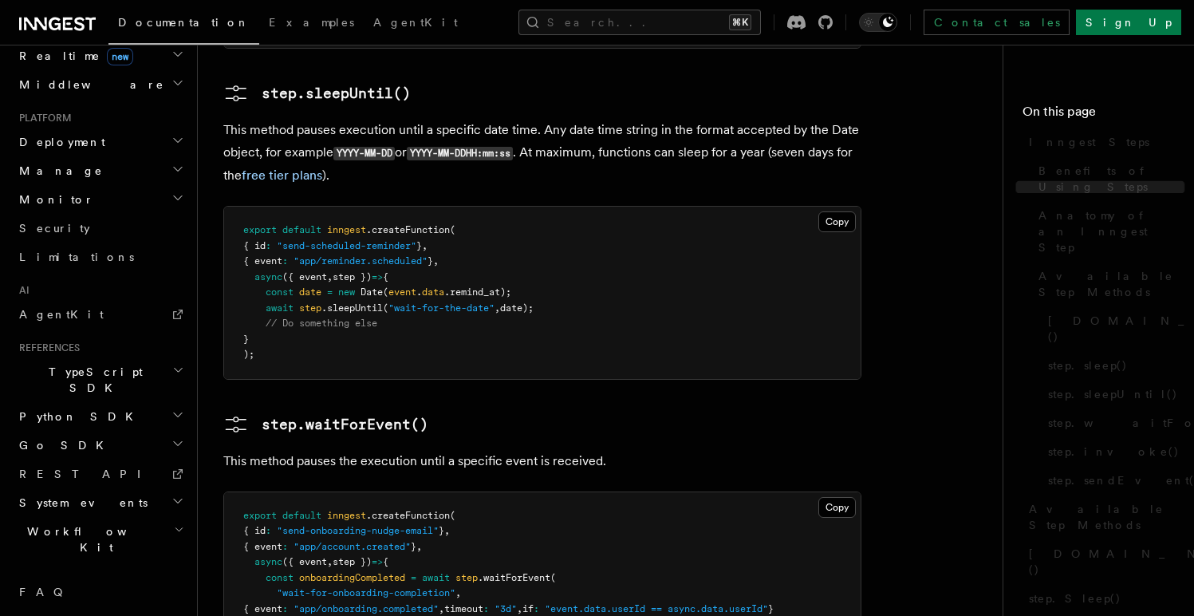
scroll to position [693, 0]
